Goal: Find specific page/section: Find specific page/section

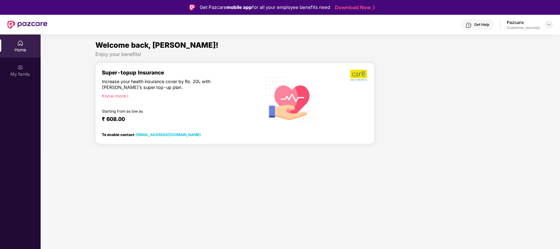
click at [550, 23] on img at bounding box center [549, 24] width 5 height 5
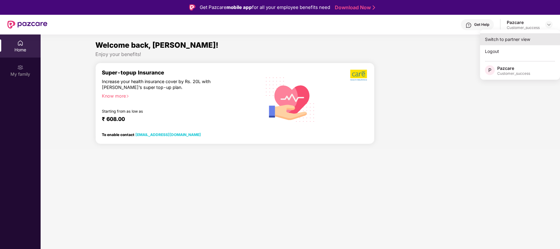
click at [516, 37] on div "Switch to partner view" at bounding box center [520, 39] width 80 height 12
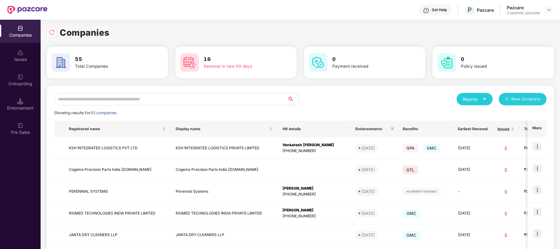
click at [175, 101] on input "text" at bounding box center [170, 99] width 233 height 12
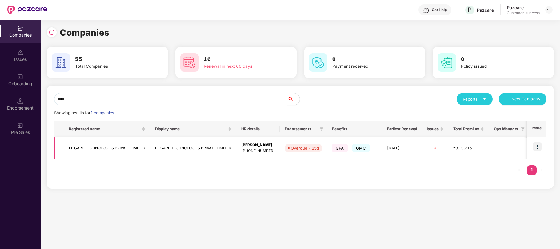
type input "****"
click at [309, 150] on div "Overdue - 25d" at bounding box center [305, 148] width 28 height 6
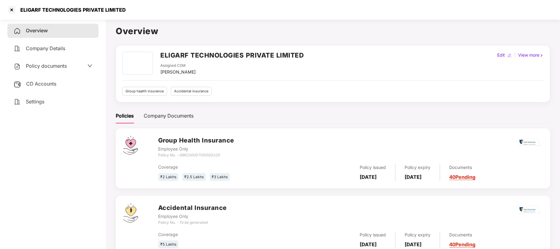
click at [46, 84] on span "CD Accounts" at bounding box center [41, 84] width 30 height 6
